Goal: Find specific page/section: Find specific page/section

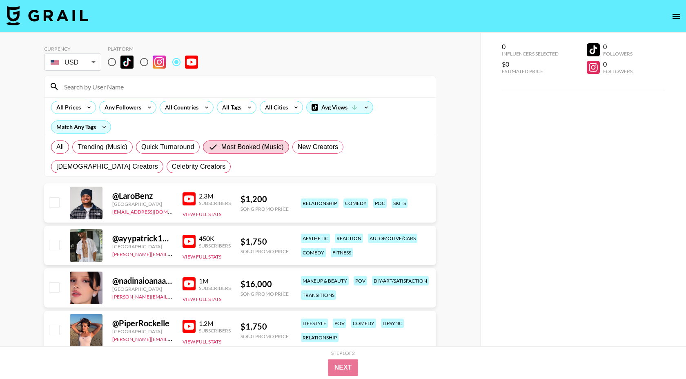
click at [70, 142] on div "All Trending (Music) Quick Turnaround Most Booked (Music) New Creators [DEMOGRA…" at bounding box center [239, 156] width 381 height 39
click at [68, 142] on div "All Trending (Music) Quick Turnaround Most Booked (Music) New Creators [DEMOGRA…" at bounding box center [239, 156] width 381 height 39
click at [64, 144] on label "All" at bounding box center [60, 146] width 18 height 13
click at [56, 147] on input "All" at bounding box center [56, 147] width 0 height 0
radio input "true"
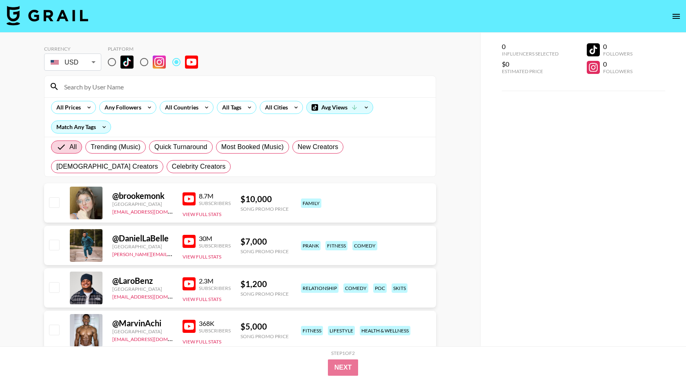
click at [112, 83] on input at bounding box center [245, 86] width 372 height 13
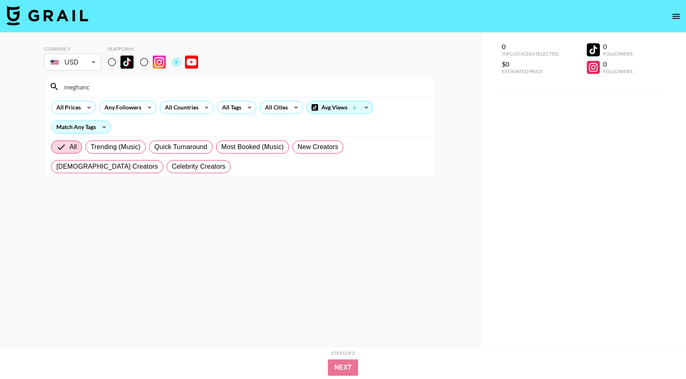
click at [154, 96] on div "meghanc" at bounding box center [240, 86] width 391 height 21
click at [160, 85] on input "meghanc" at bounding box center [245, 86] width 372 height 13
click at [152, 87] on input "[PERSON_NAME]" at bounding box center [245, 86] width 372 height 13
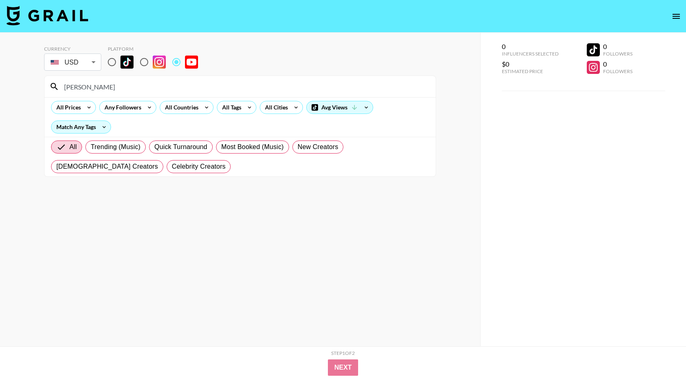
click at [152, 87] on input "[PERSON_NAME]" at bounding box center [245, 86] width 372 height 13
type input "skysky"
click at [114, 63] on input "radio" at bounding box center [111, 61] width 17 height 17
radio input "true"
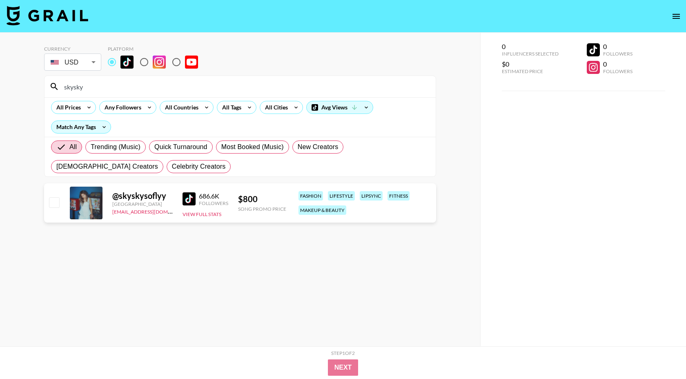
click at [148, 90] on input "skysky" at bounding box center [245, 86] width 372 height 13
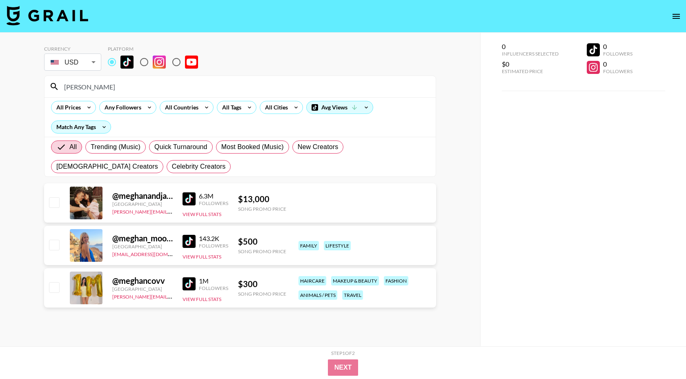
click at [103, 86] on input "[PERSON_NAME]" at bounding box center [245, 86] width 372 height 13
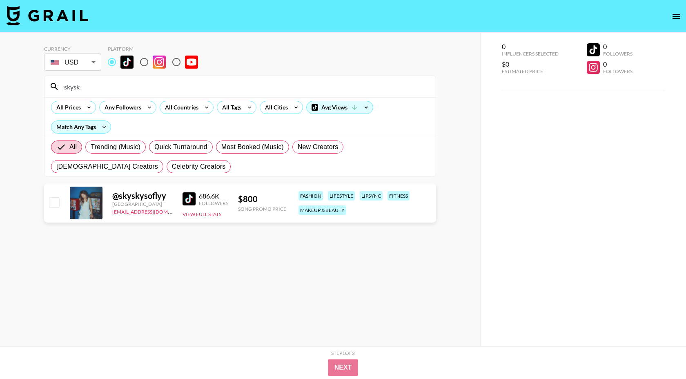
click at [195, 194] on img at bounding box center [189, 198] width 13 height 13
click at [143, 79] on div "skysk" at bounding box center [240, 86] width 391 height 21
click at [119, 88] on input "skysk" at bounding box center [245, 86] width 372 height 13
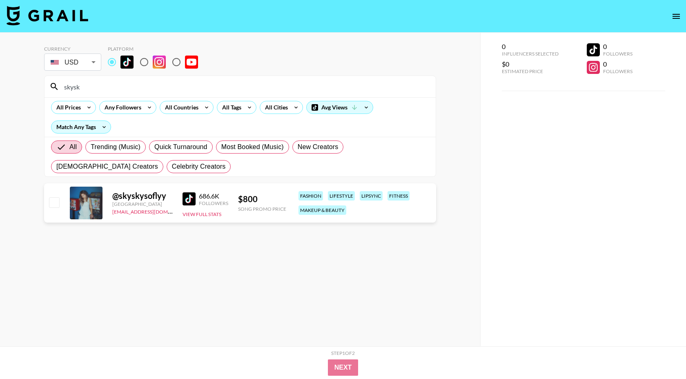
click at [119, 88] on input "skysk" at bounding box center [245, 86] width 372 height 13
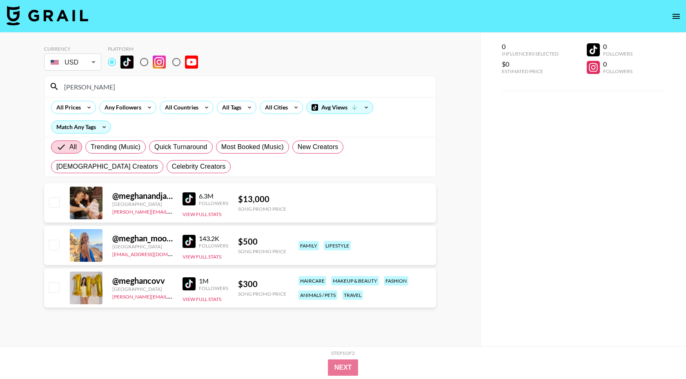
click at [125, 92] on input "[PERSON_NAME]" at bounding box center [245, 86] width 372 height 13
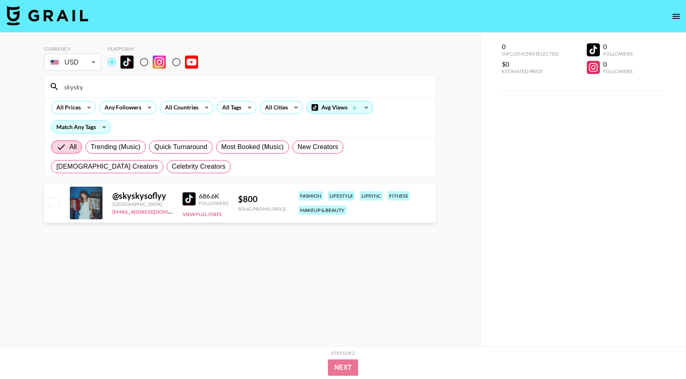
click at [258, 93] on input "skysky" at bounding box center [245, 86] width 372 height 13
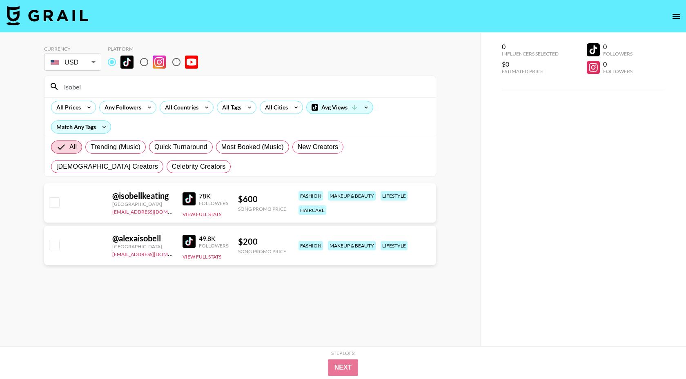
type input "isobel"
